Goal: Information Seeking & Learning: Check status

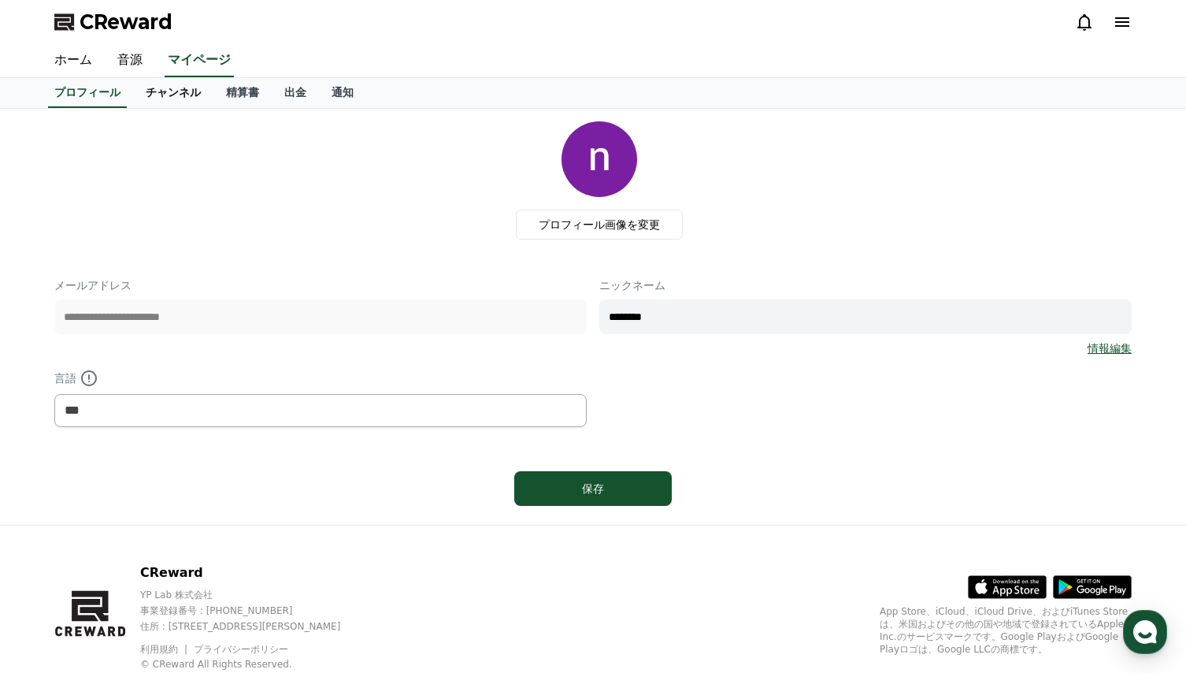
click at [140, 94] on link "チャンネル" at bounding box center [173, 93] width 80 height 30
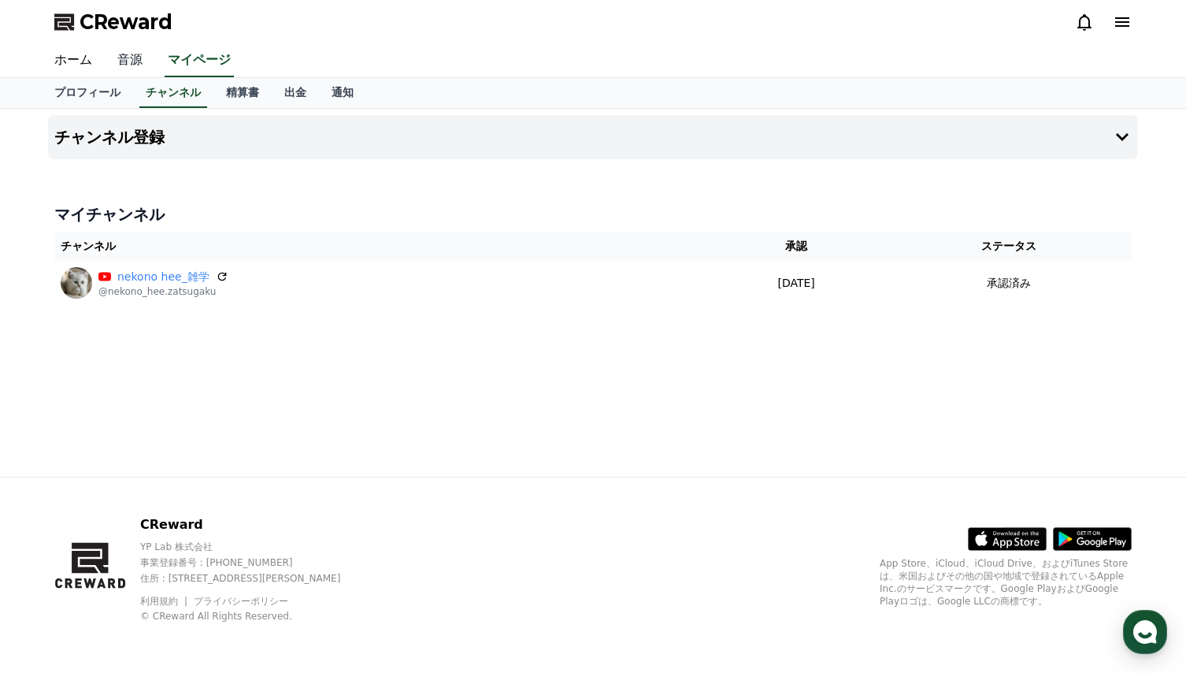
click at [115, 59] on link "音源" at bounding box center [130, 60] width 50 height 33
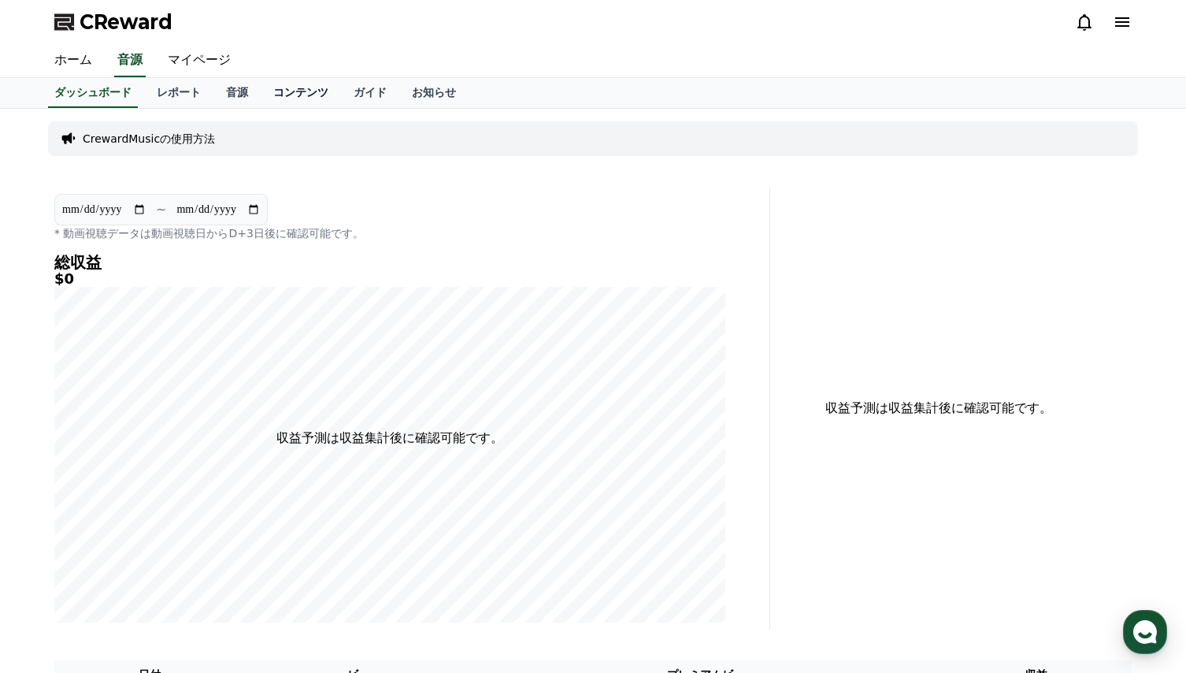
click at [266, 91] on link "コンテンツ" at bounding box center [301, 93] width 80 height 30
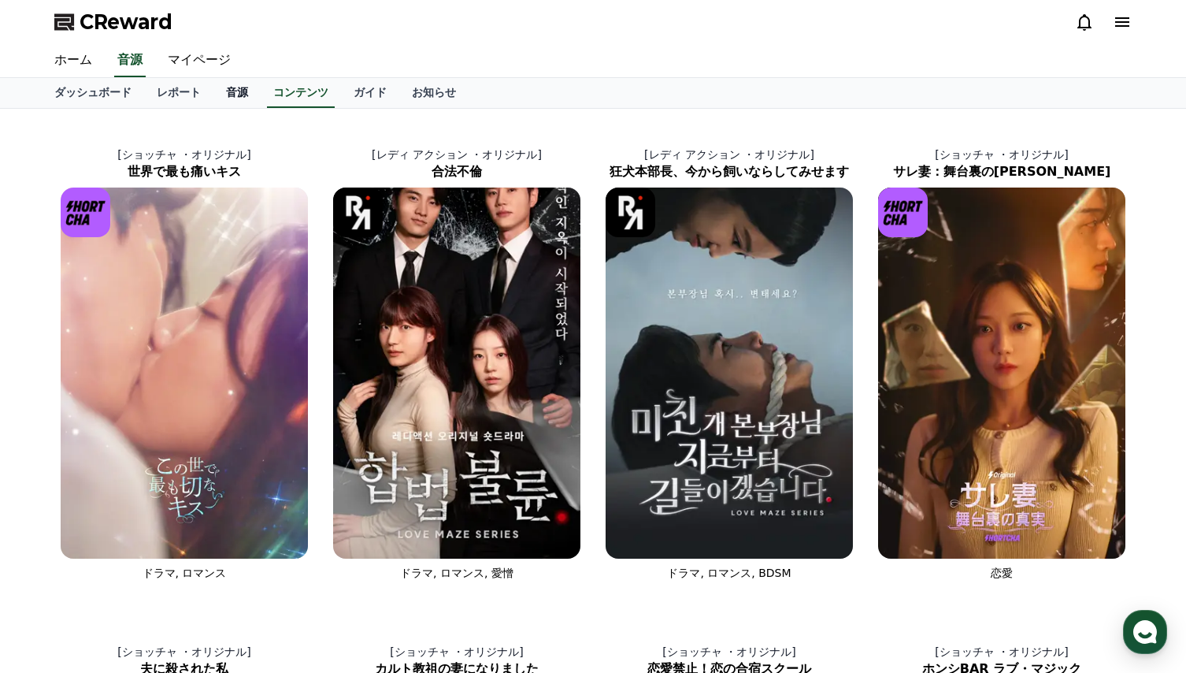
click at [213, 94] on link "音源" at bounding box center [236, 93] width 47 height 30
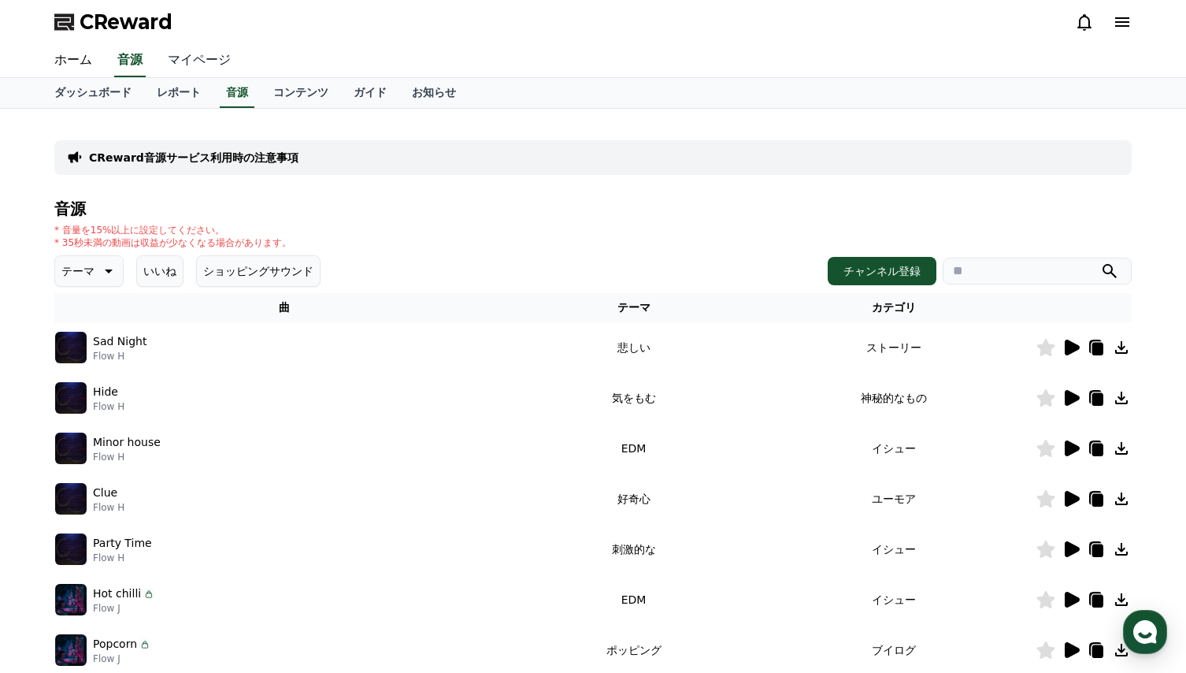
click at [169, 58] on link "マイページ" at bounding box center [199, 60] width 88 height 33
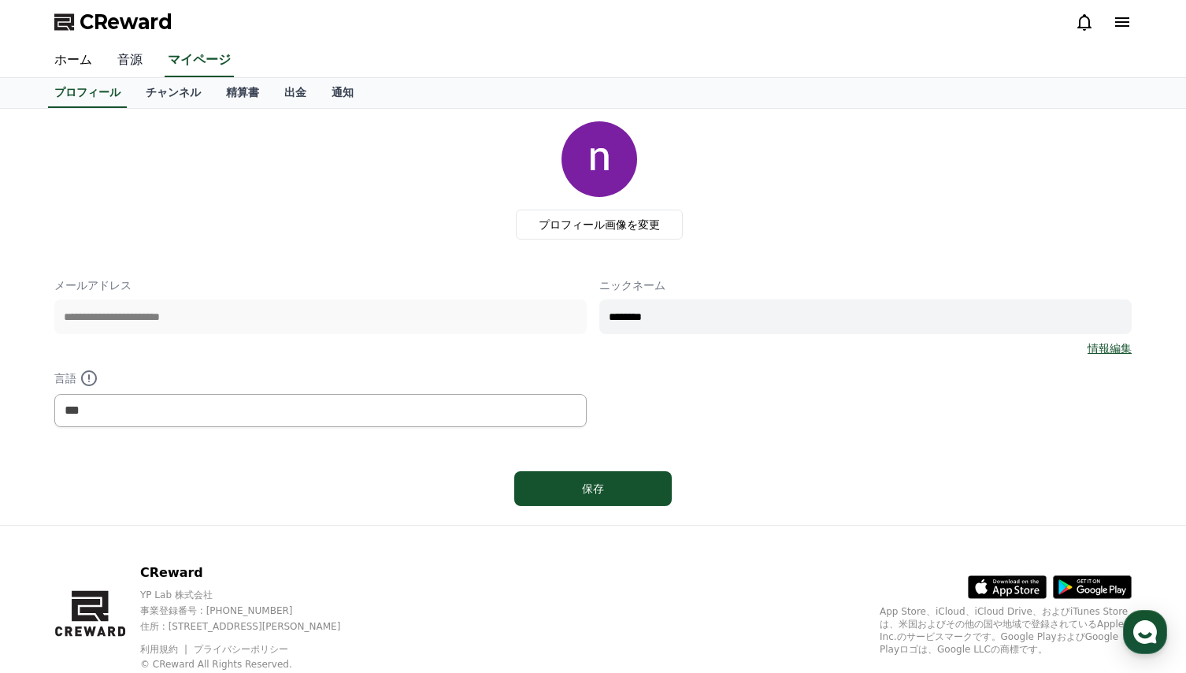
click at [115, 61] on link "音源" at bounding box center [130, 60] width 50 height 33
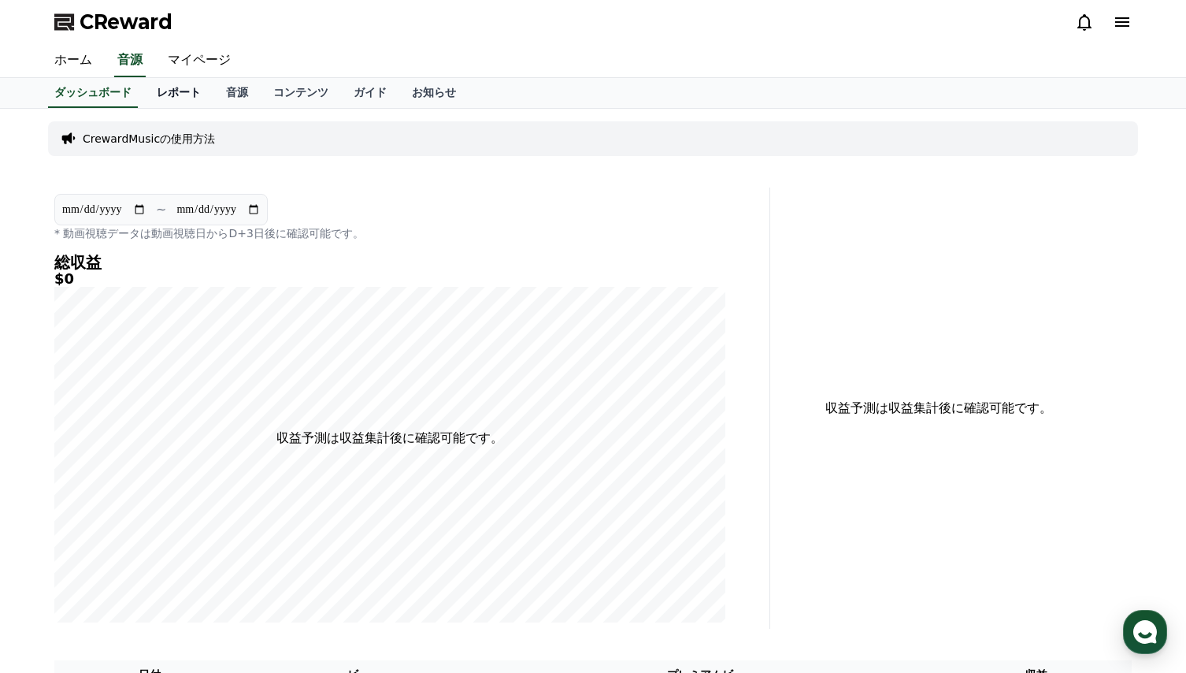
click at [144, 98] on link "レポート" at bounding box center [178, 93] width 69 height 30
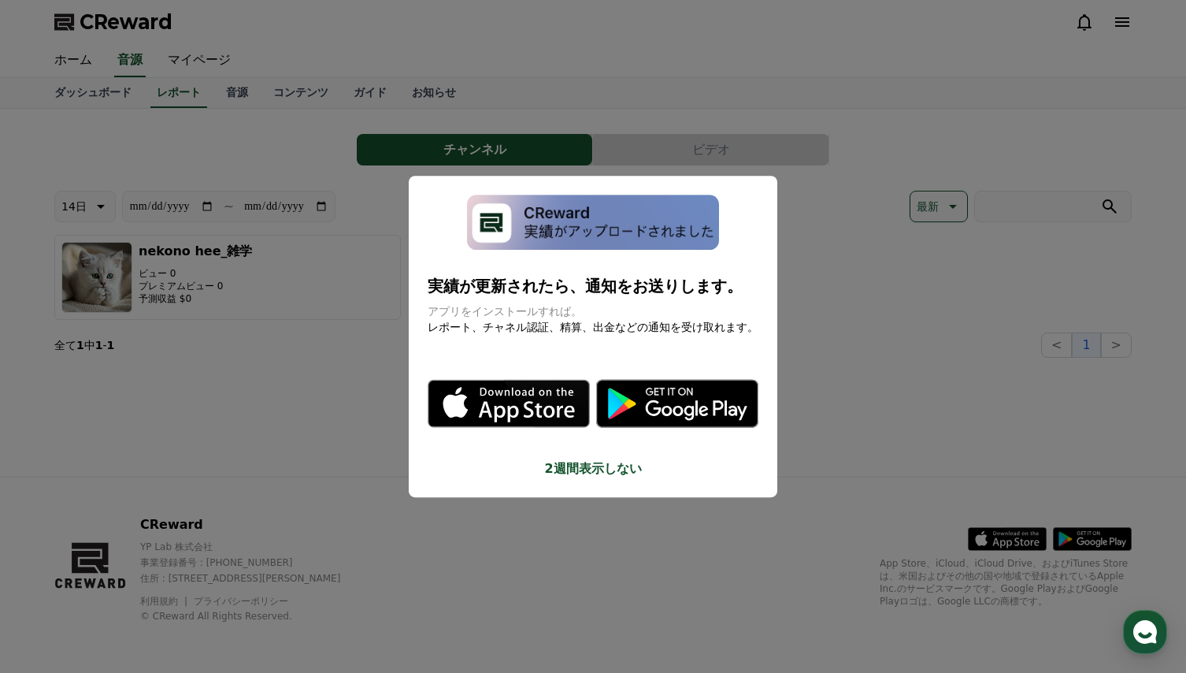
click at [239, 163] on button "close modal" at bounding box center [593, 336] width 1186 height 673
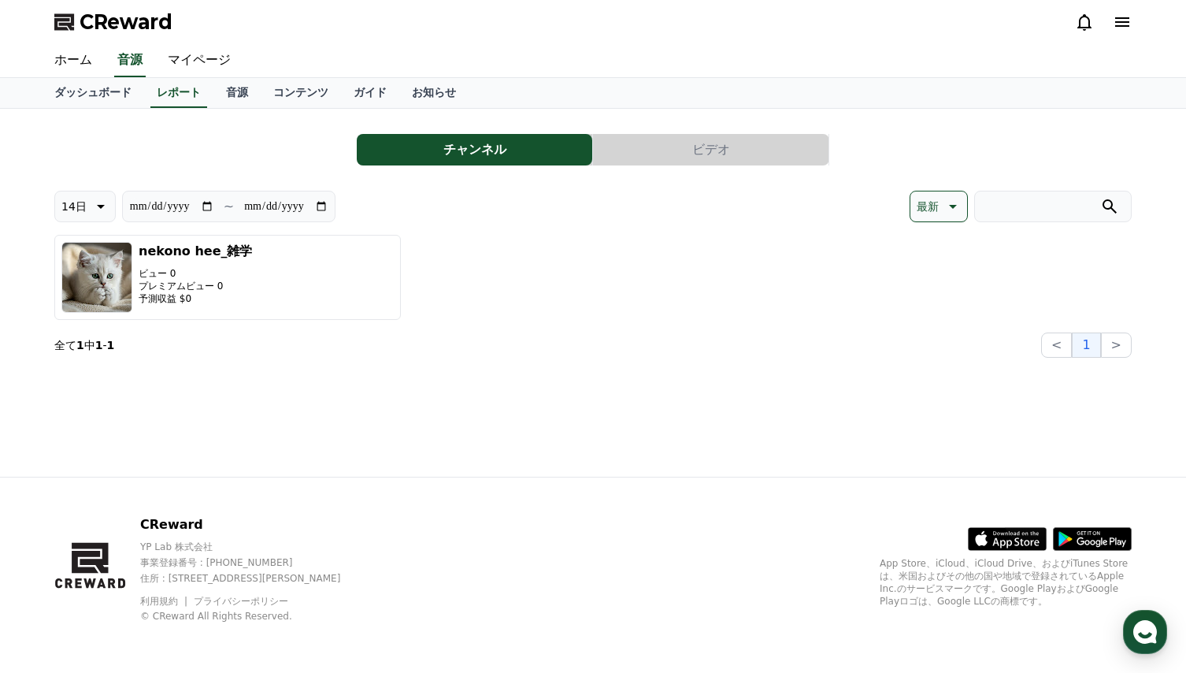
click at [99, 209] on icon at bounding box center [99, 206] width 19 height 19
click at [72, 369] on button "30日" at bounding box center [74, 369] width 38 height 35
type input "**********"
click at [269, 399] on div "**********" at bounding box center [593, 293] width 1103 height 368
